Goal: Transaction & Acquisition: Purchase product/service

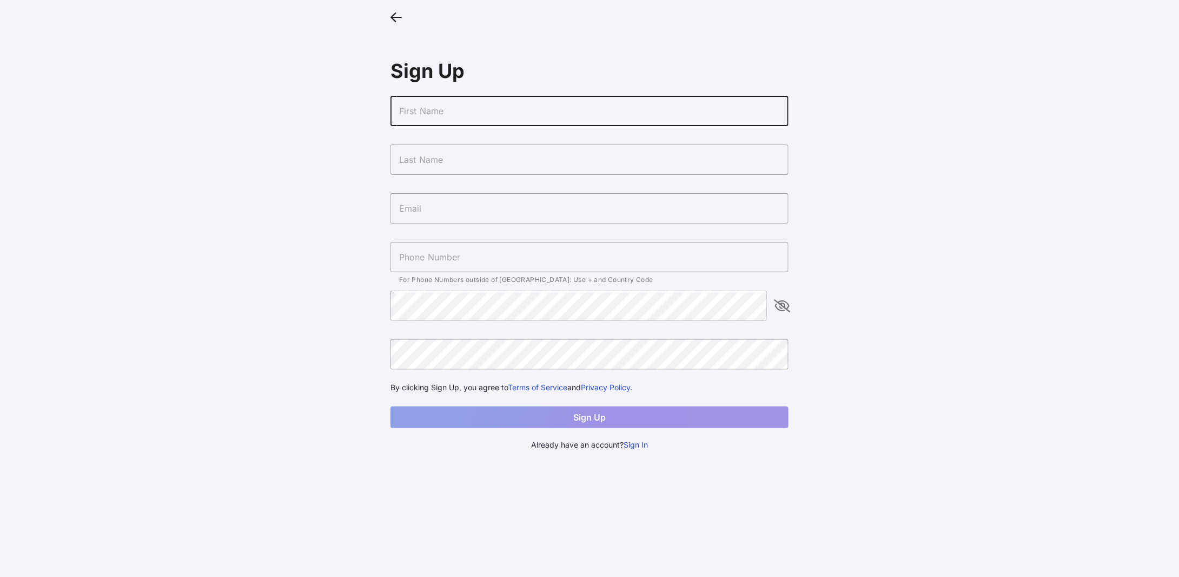
click at [516, 108] on input "text" at bounding box center [590, 111] width 398 height 30
type input "Feiyi"
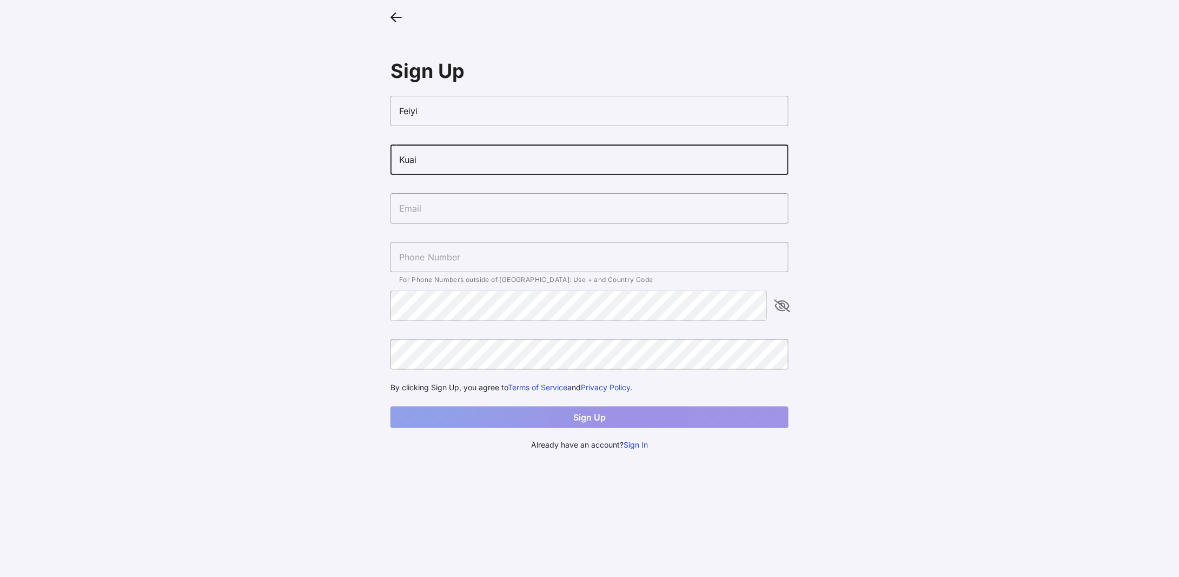
type input "Kuai"
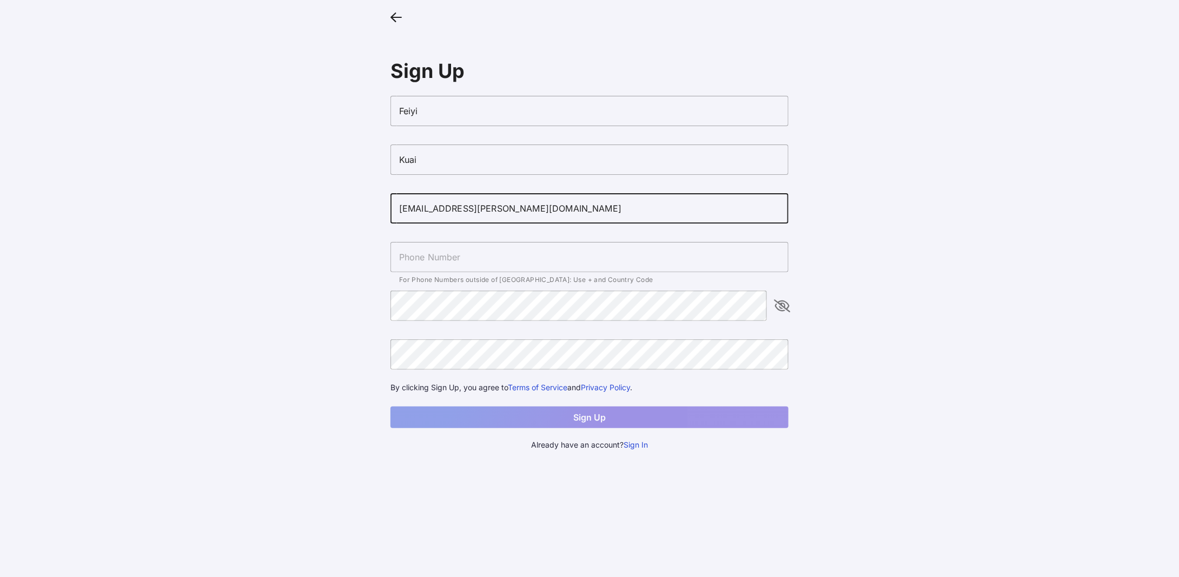
type input "[EMAIL_ADDRESS][PERSON_NAME][DOMAIN_NAME]"
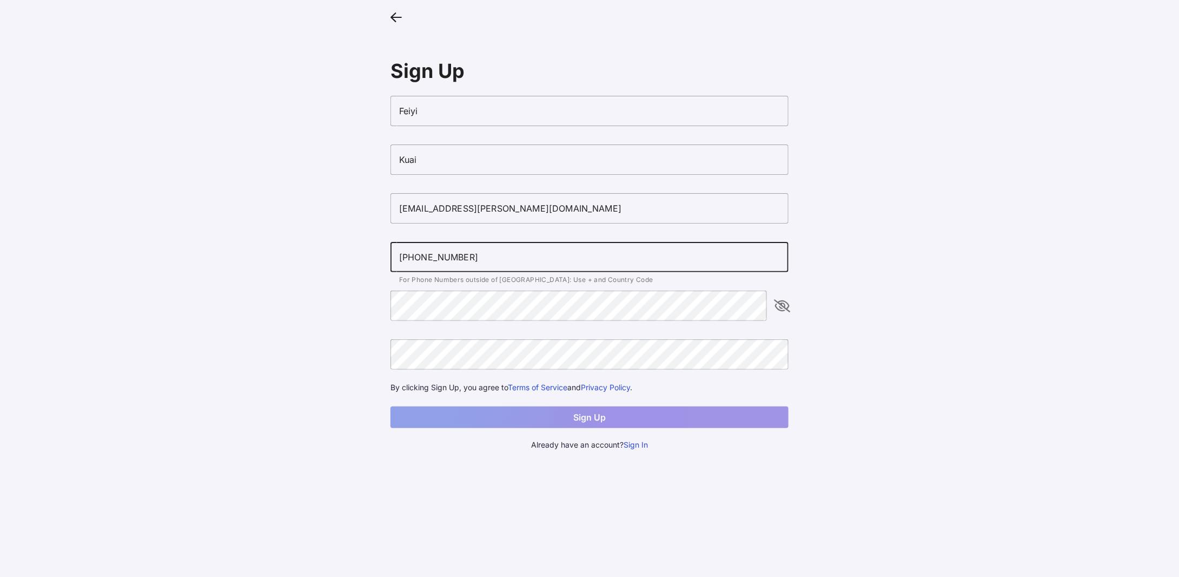
type input "[PHONE_NUMBER]"
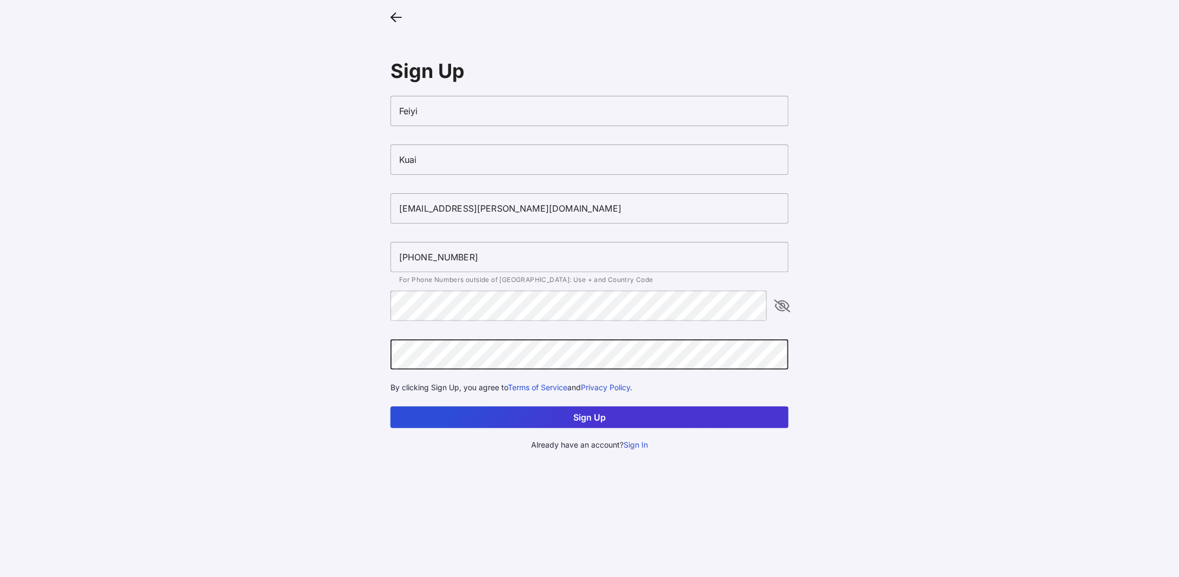
click at [552, 414] on button "Sign Up" at bounding box center [590, 417] width 398 height 22
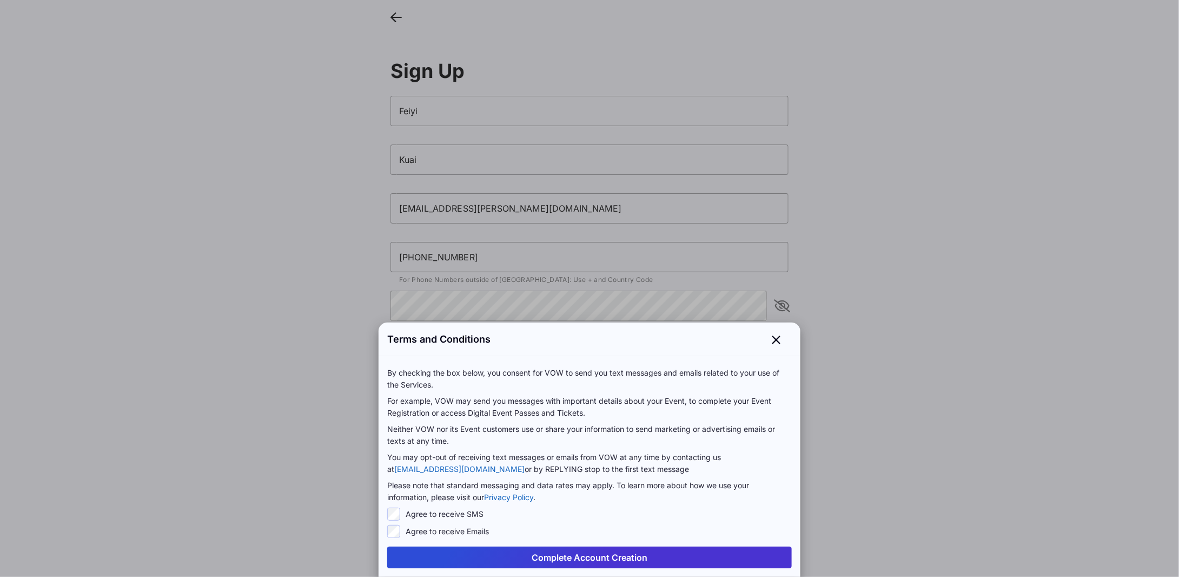
click at [480, 544] on div "Complete Account Creation" at bounding box center [590, 557] width 422 height 39
click at [484, 556] on button "Complete Account Creation" at bounding box center [589, 557] width 405 height 22
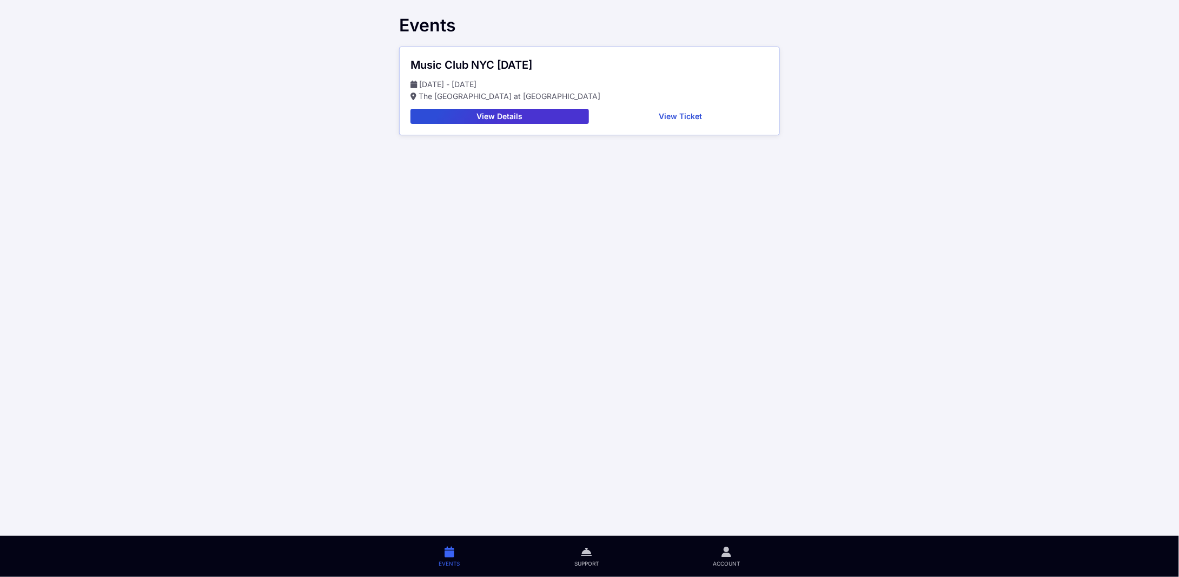
click at [672, 117] on button "View Ticket" at bounding box center [681, 116] width 176 height 15
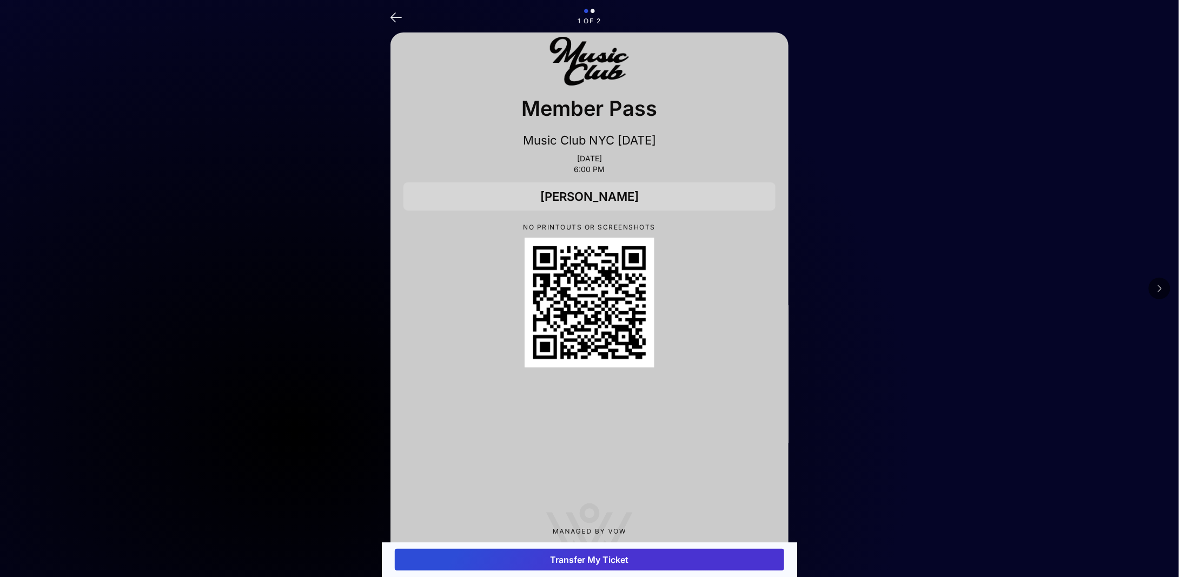
click at [1154, 284] on button at bounding box center [1160, 289] width 22 height 22
click at [400, 15] on icon at bounding box center [396, 17] width 11 height 16
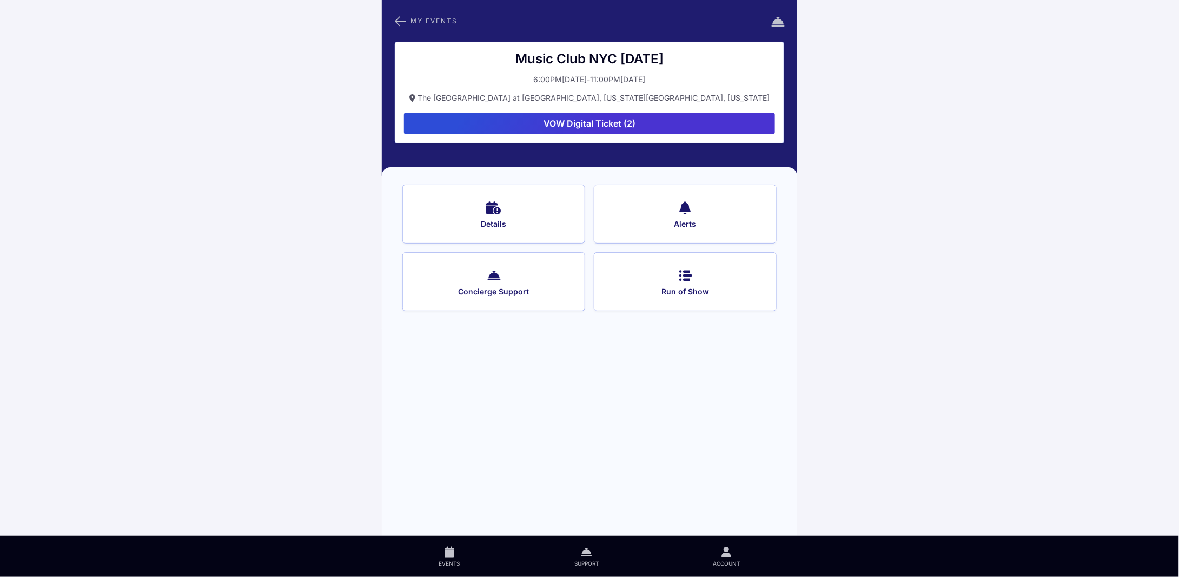
click at [576, 119] on button "VOW Digital Ticket (2)" at bounding box center [589, 124] width 371 height 22
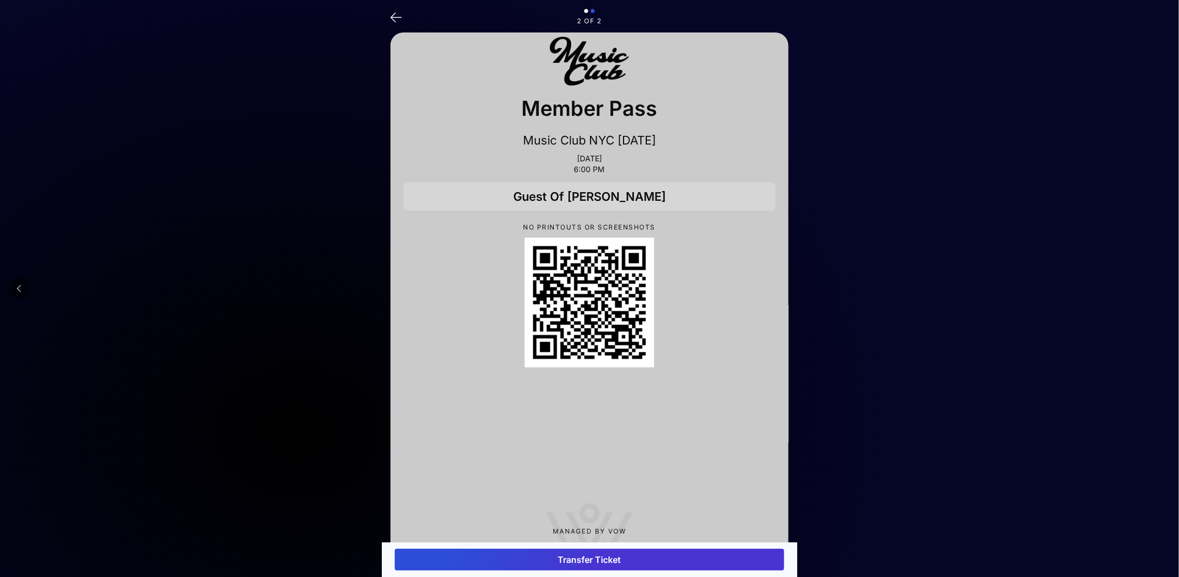
click at [395, 15] on icon at bounding box center [396, 17] width 11 height 16
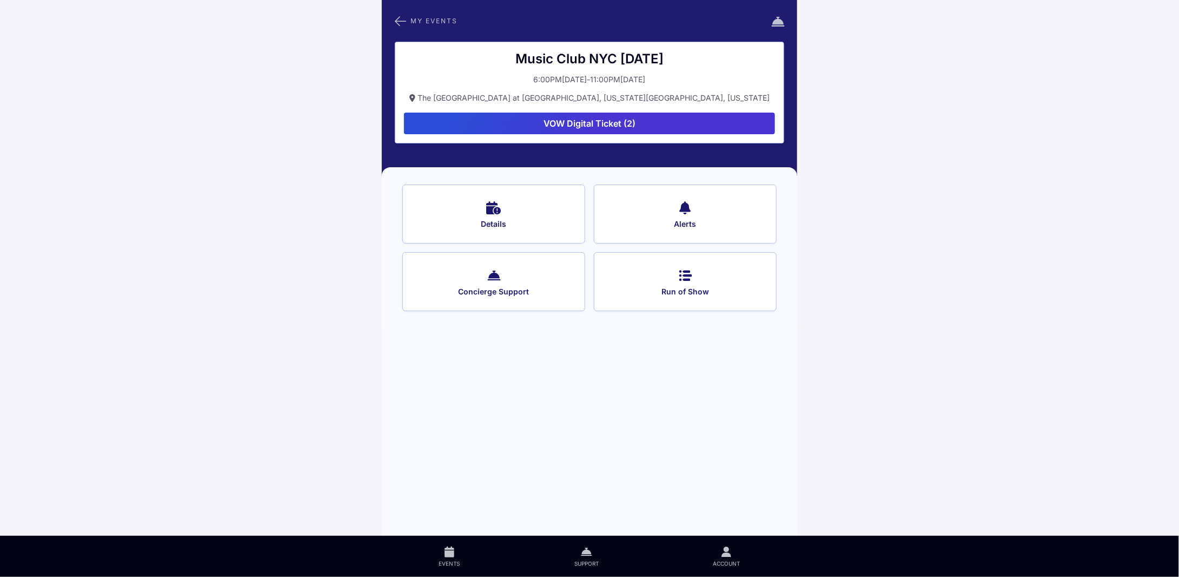
click at [570, 108] on div "Music Club [GEOGRAPHIC_DATA] [DATE] 6:00PM, [DATE] 11:00PM, October 03, 2025 Th…" at bounding box center [589, 93] width 389 height 102
click at [569, 118] on button "VOW Digital Ticket (2)" at bounding box center [589, 124] width 371 height 22
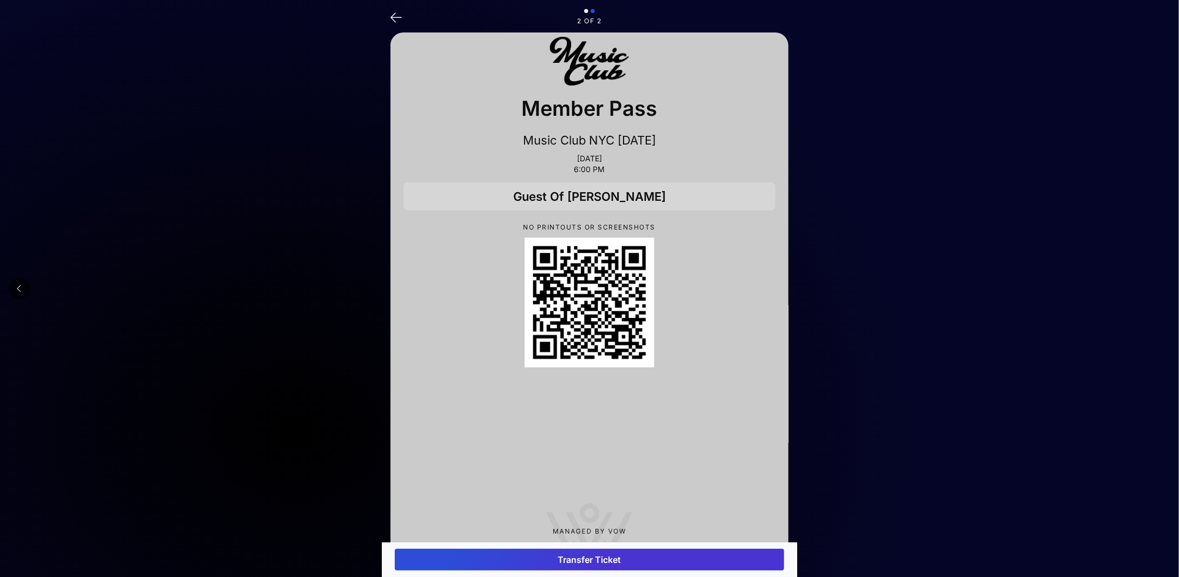
click at [584, 9] on icon at bounding box center [586, 12] width 4 height 6
click at [397, 18] on icon at bounding box center [396, 17] width 11 height 16
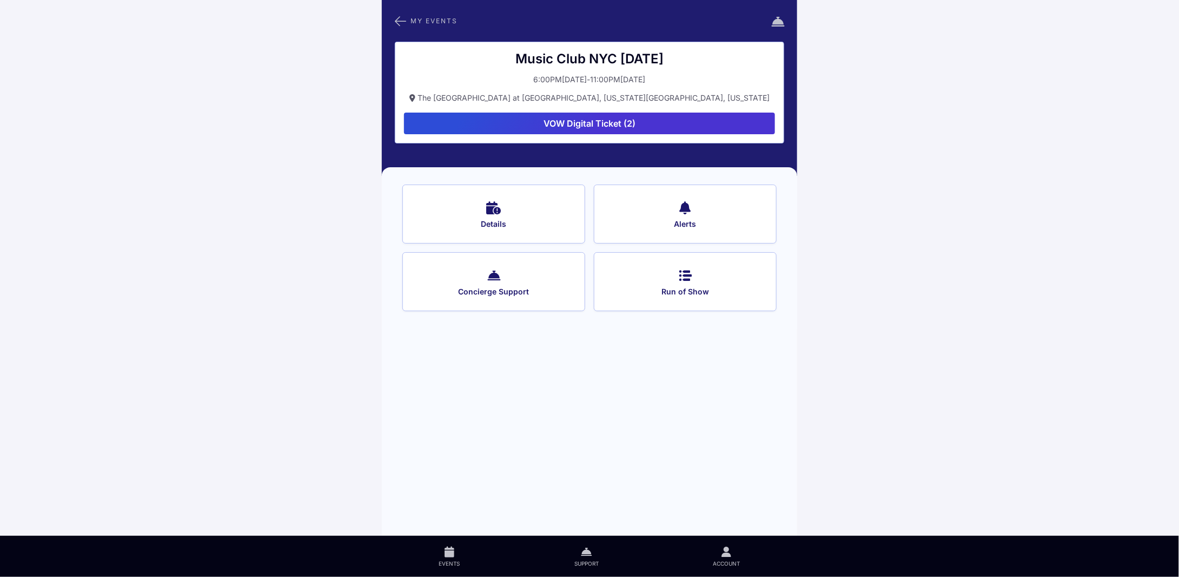
click at [582, 121] on button "VOW Digital Ticket (2)" at bounding box center [589, 124] width 371 height 22
